Goal: Task Accomplishment & Management: Manage account settings

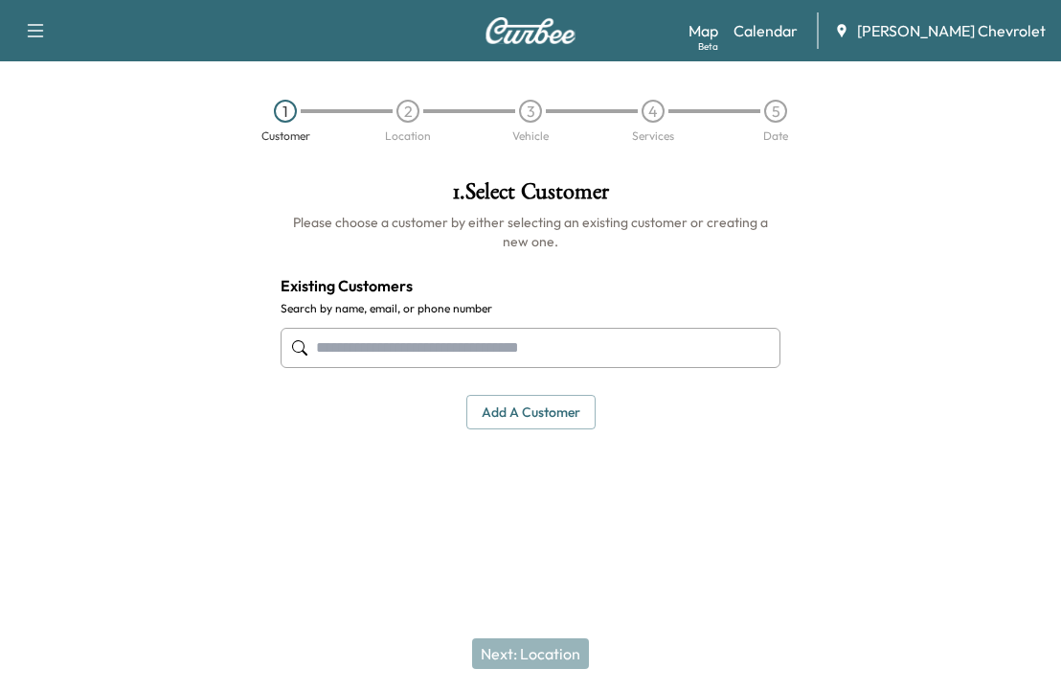
click at [798, 34] on link "Calendar" at bounding box center [766, 30] width 64 height 23
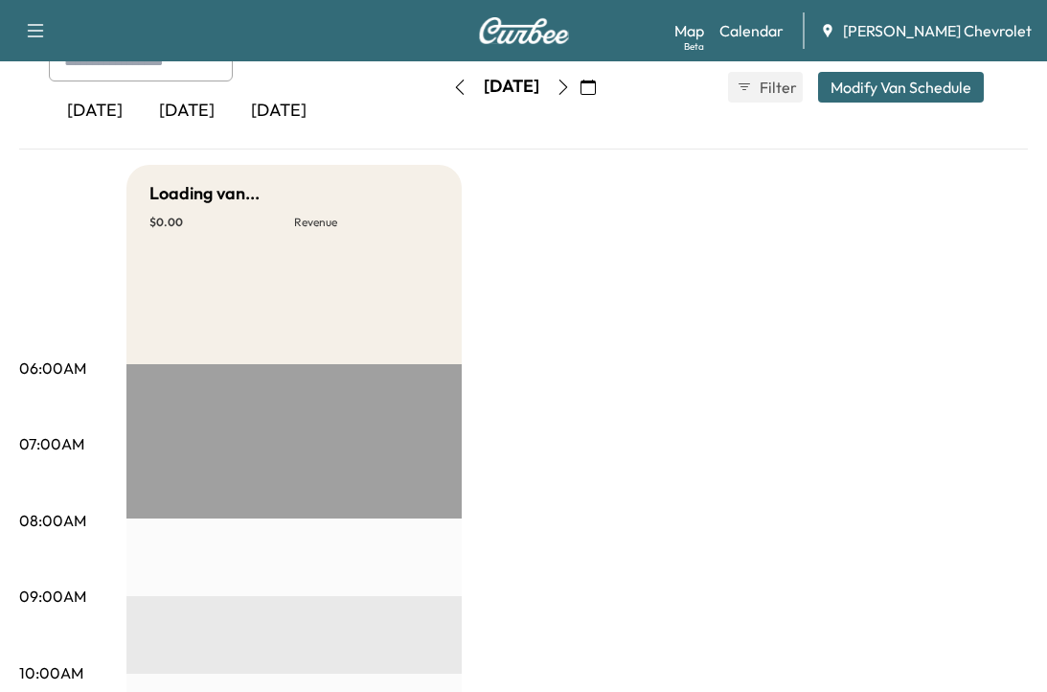
scroll to position [96, 0]
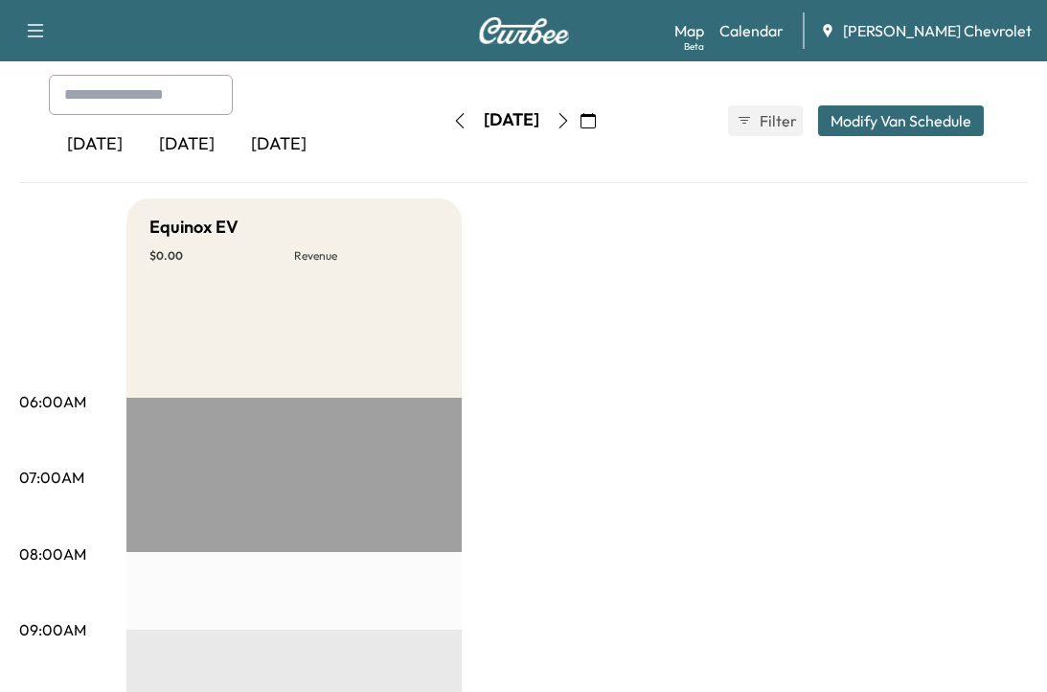
click at [571, 123] on icon "button" at bounding box center [563, 120] width 15 height 15
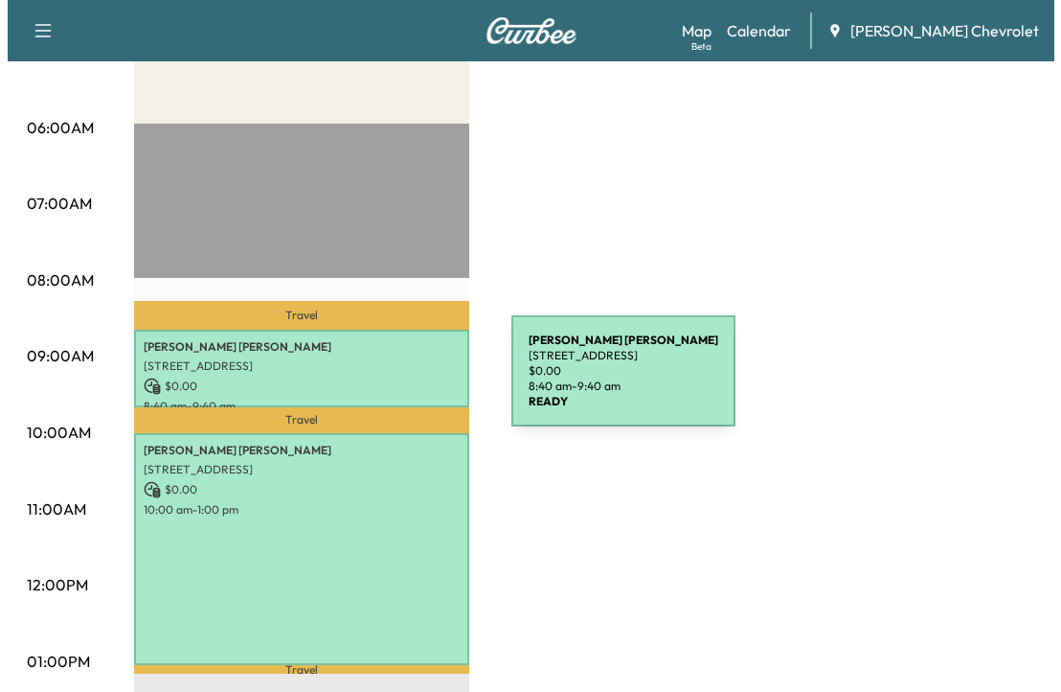
scroll to position [383, 0]
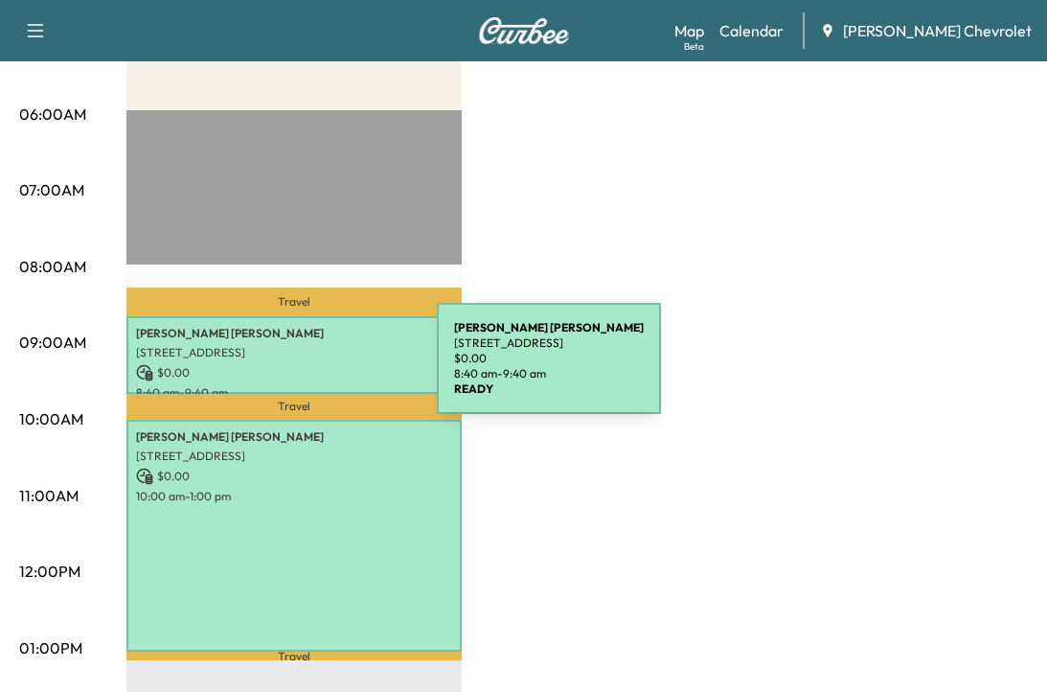
click at [293, 370] on p "$ 0.00" at bounding box center [294, 372] width 316 height 17
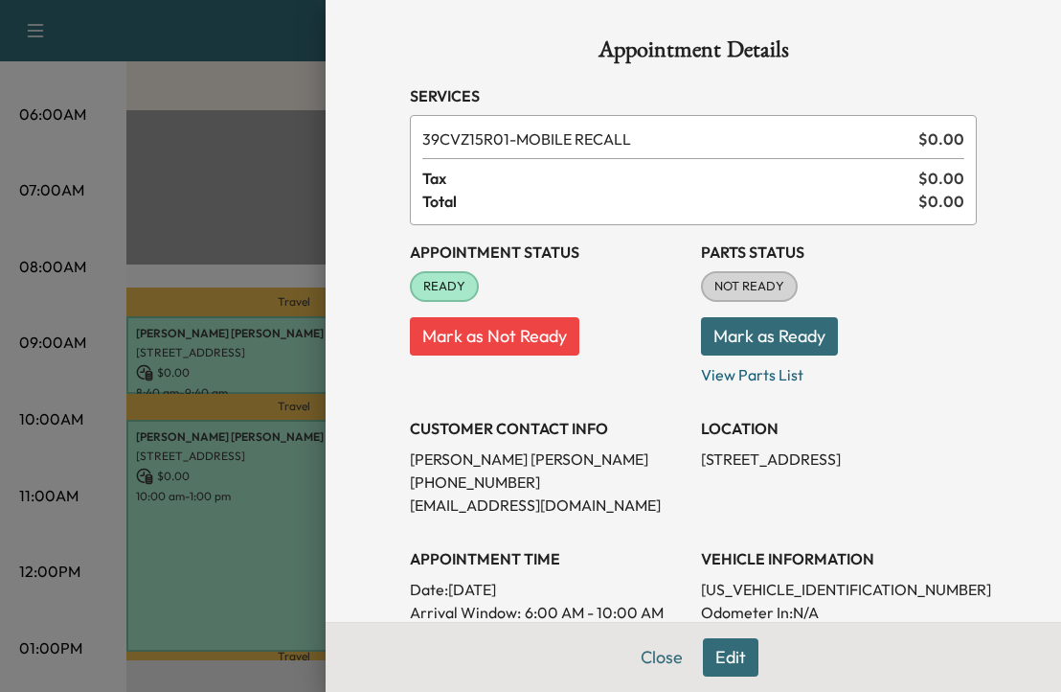
click at [794, 344] on button "Mark as Ready" at bounding box center [769, 336] width 137 height 38
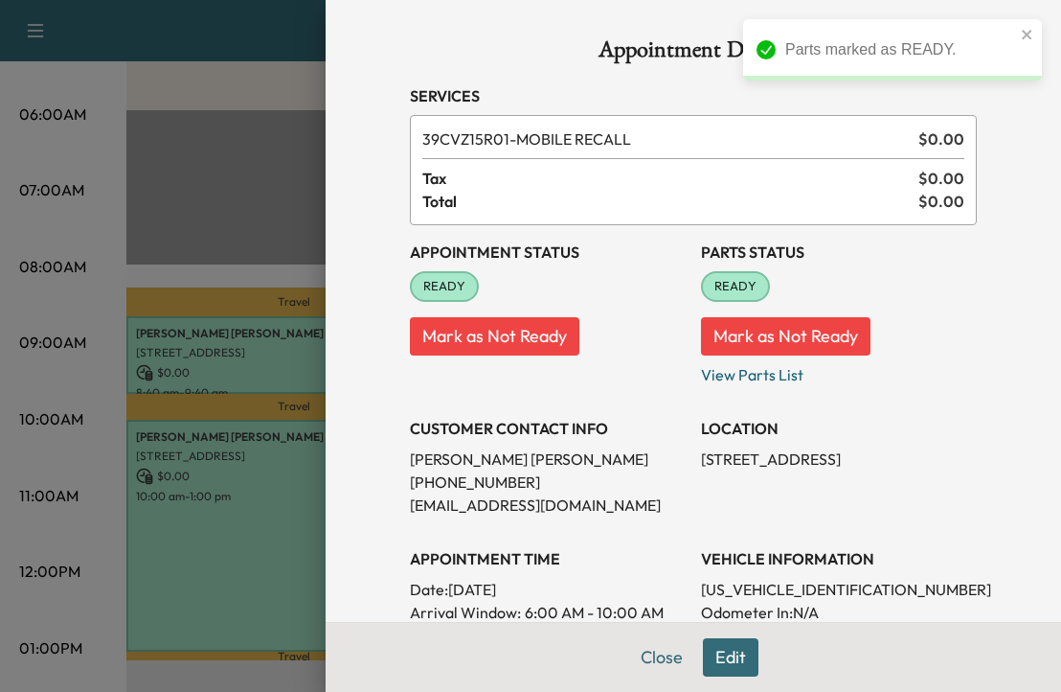
click at [234, 525] on div at bounding box center [530, 346] width 1061 height 692
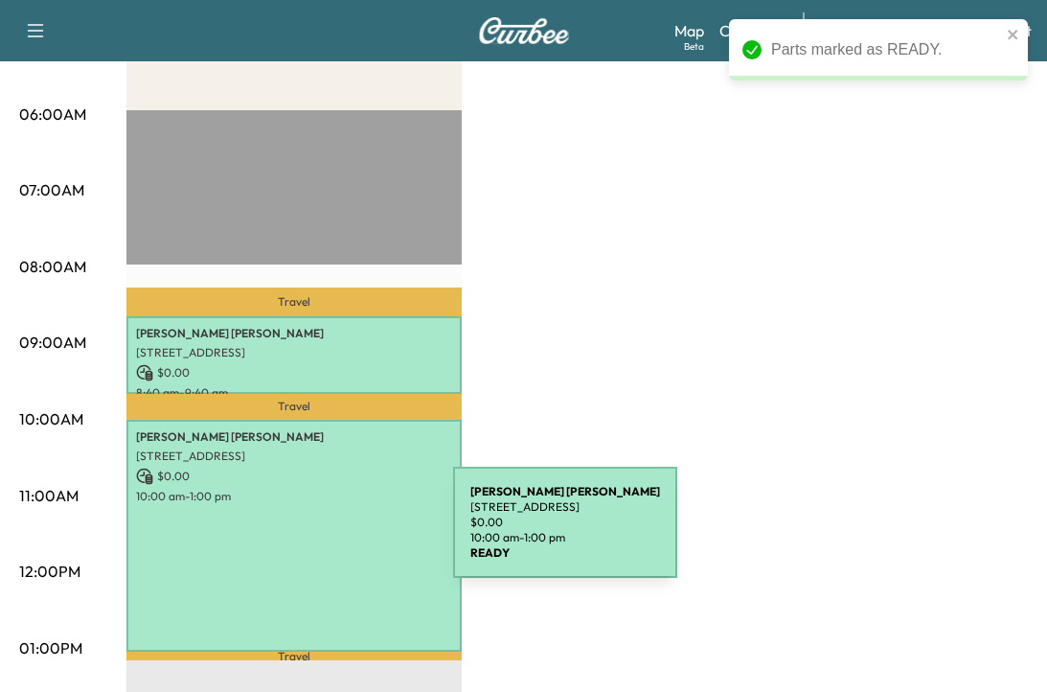
click at [307, 534] on div "[PERSON_NAME] [STREET_ADDRESS] $ 0.00 10:00 am - 1:00 pm" at bounding box center [293, 536] width 335 height 232
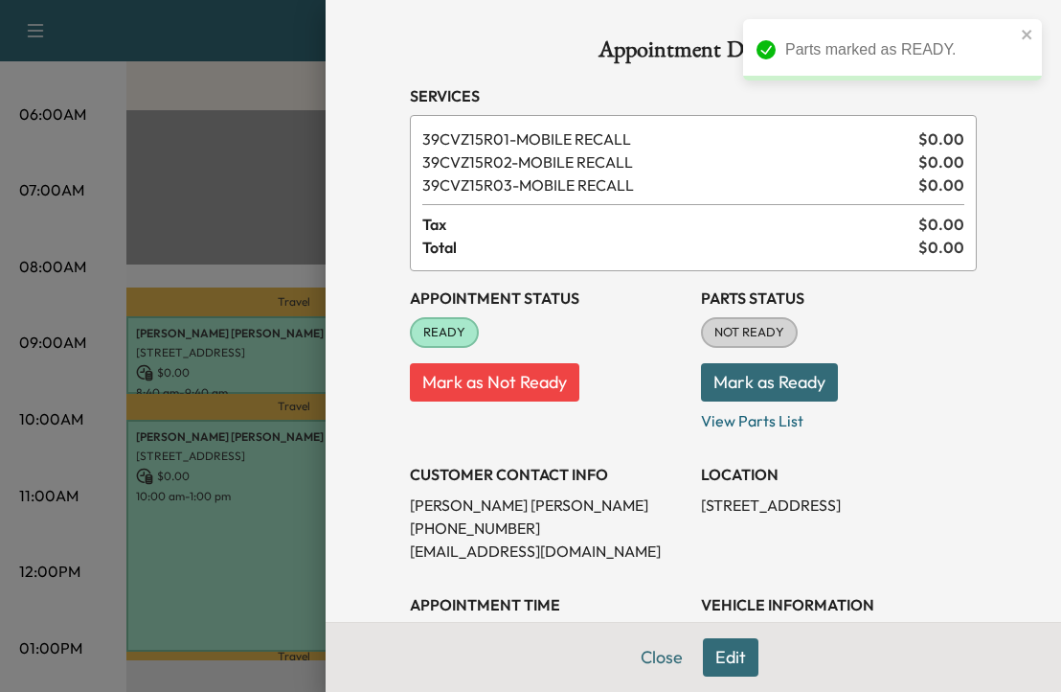
click at [786, 375] on button "Mark as Ready" at bounding box center [769, 382] width 137 height 38
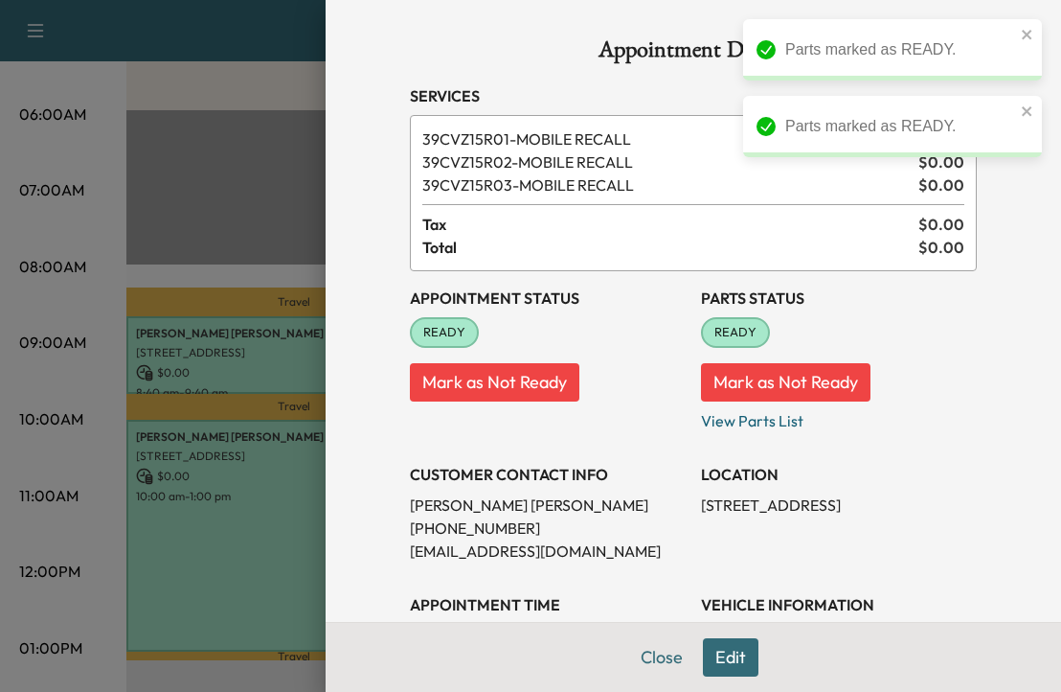
click at [1032, 29] on icon "close" at bounding box center [1027, 34] width 13 height 15
